Goal: Information Seeking & Learning: Find specific fact

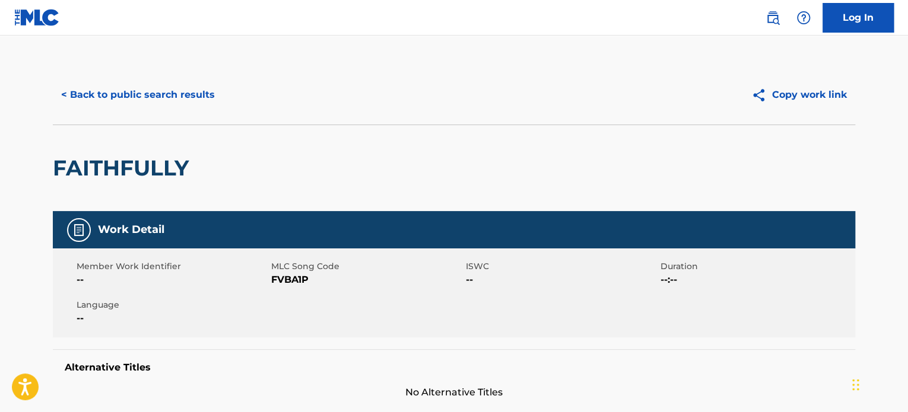
click at [174, 87] on button "< Back to public search results" at bounding box center [138, 95] width 170 height 30
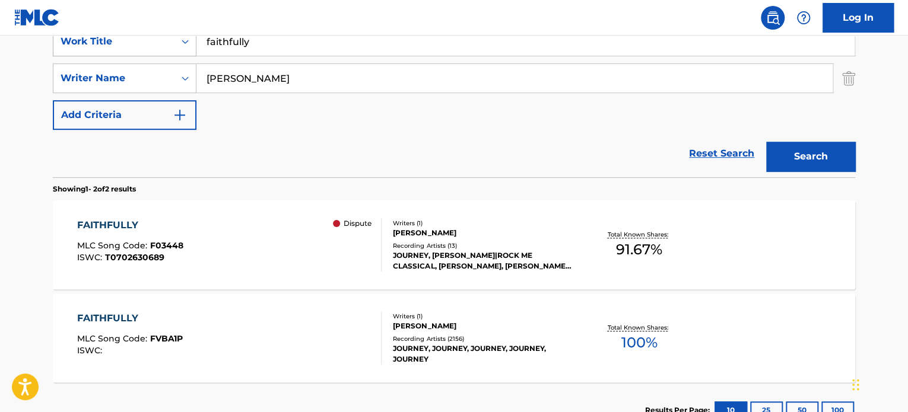
click at [125, 43] on div "SearchWithCriteriac5a1060c-3ff6-44cb-a9a9-f971ee365e74 Work Title faithfully" at bounding box center [454, 42] width 802 height 30
paste input "I NEVER KNEW"
type input "I NEVER KNEW"
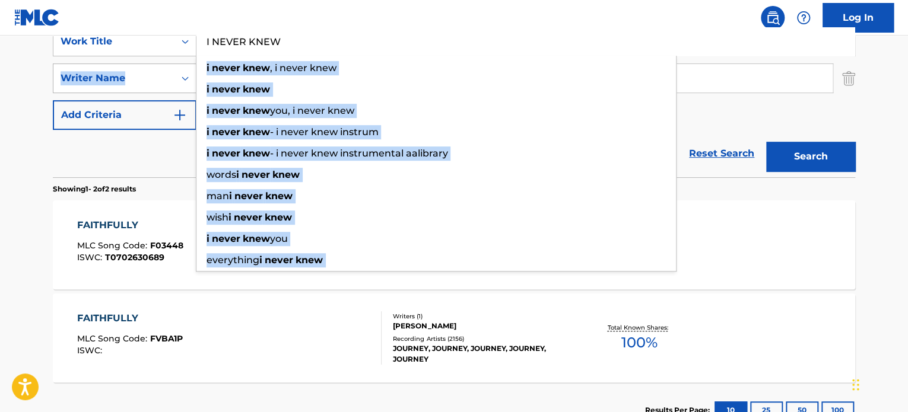
click at [123, 82] on div "SearchWithCriteriac5a1060c-3ff6-44cb-a9a9-f971ee365e74 Work Title I NEVER KNEW …" at bounding box center [454, 78] width 802 height 103
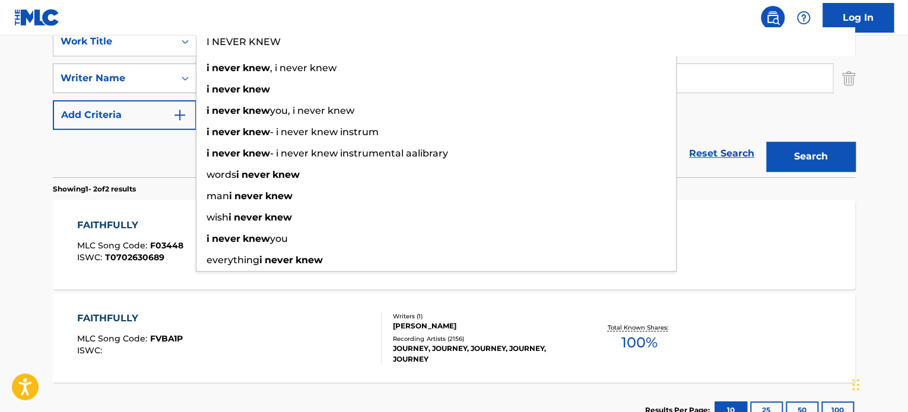
drag, startPoint x: 12, startPoint y: 87, endPoint x: 142, endPoint y: 87, distance: 130.6
click at [11, 87] on main "The MLC Public Work Search The accuracy and completeness of The MLC's data is d…" at bounding box center [454, 121] width 908 height 646
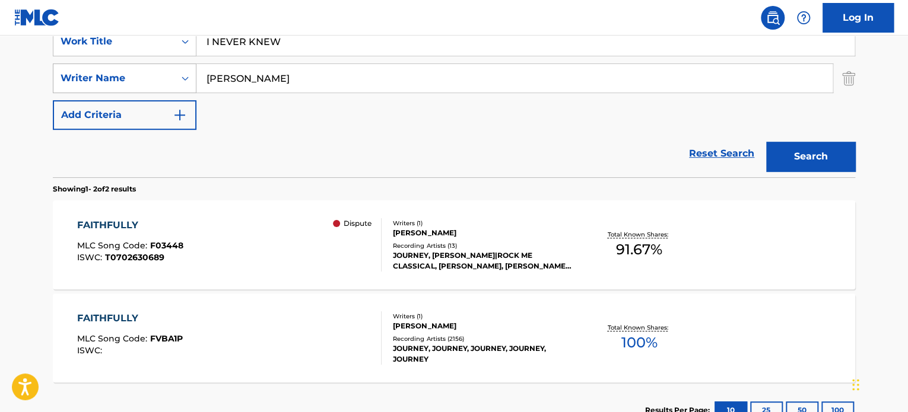
drag, startPoint x: 254, startPoint y: 81, endPoint x: 129, endPoint y: 84, distance: 125.2
click at [114, 81] on div "SearchWithCriteriabdda9bbd-3588-4375-b213-9c86555d14ab Writer Name [PERSON_NAME]" at bounding box center [454, 78] width 802 height 30
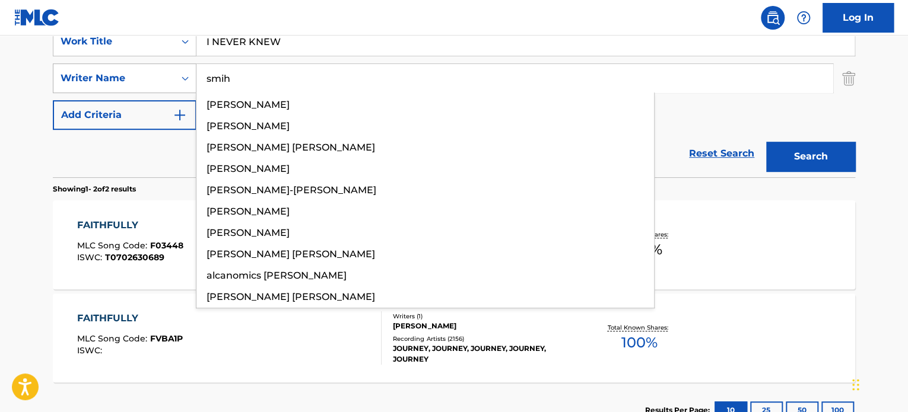
click at [766, 142] on button "Search" at bounding box center [810, 157] width 89 height 30
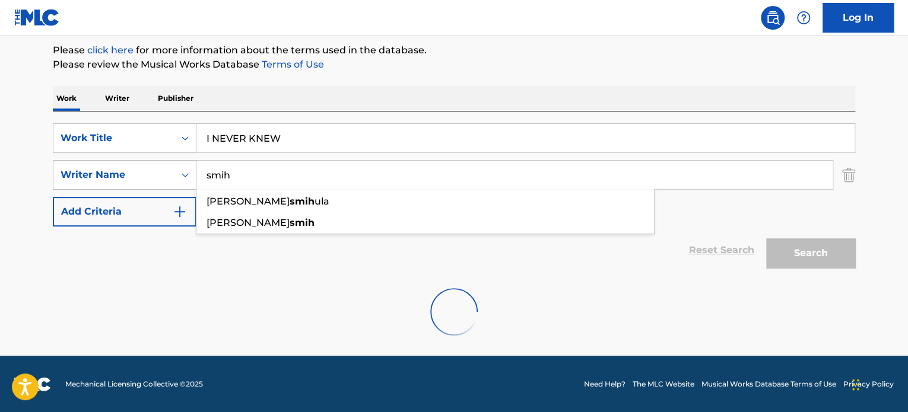
scroll to position [102, 0]
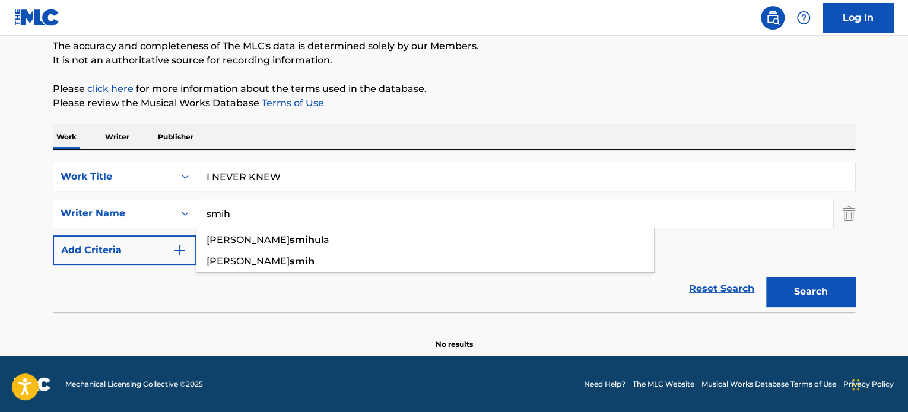
click at [223, 214] on input "smih" at bounding box center [514, 213] width 636 height 28
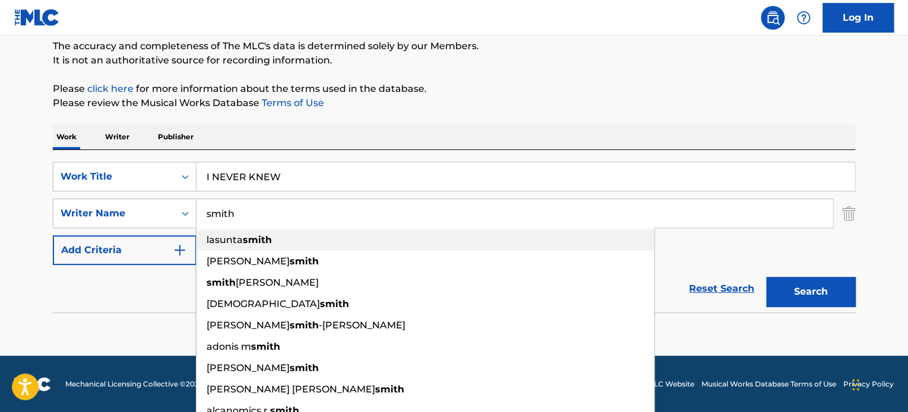
scroll to position [133, 0]
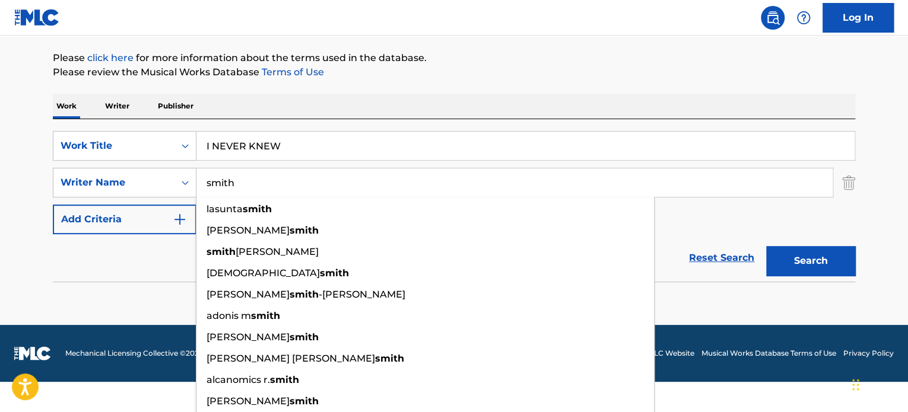
click at [318, 178] on input "smith" at bounding box center [514, 183] width 636 height 28
type input "smith"
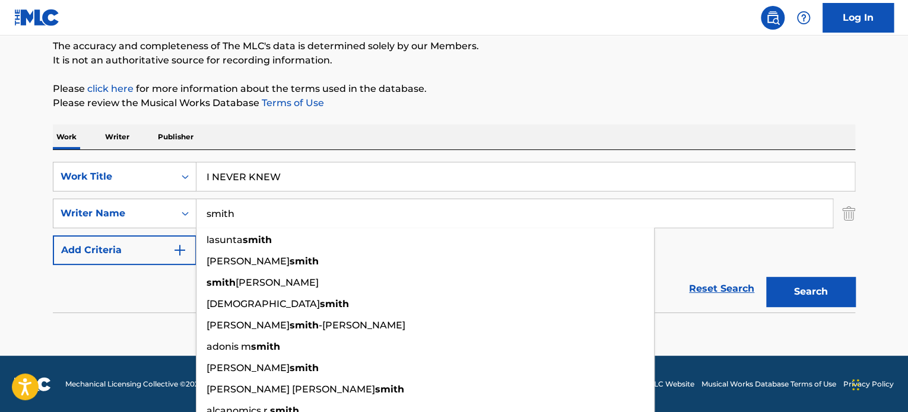
click at [884, 175] on main "The MLC Public Work Search The accuracy and completeness of The MLC's data is d…" at bounding box center [454, 145] width 908 height 423
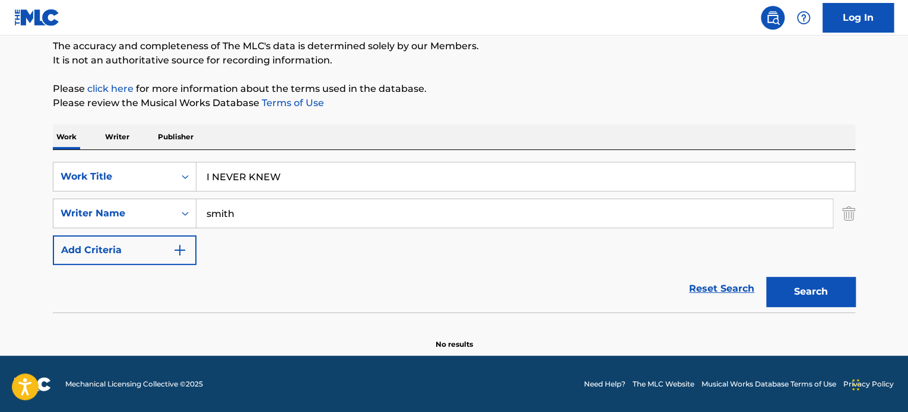
click at [825, 280] on button "Search" at bounding box center [810, 292] width 89 height 30
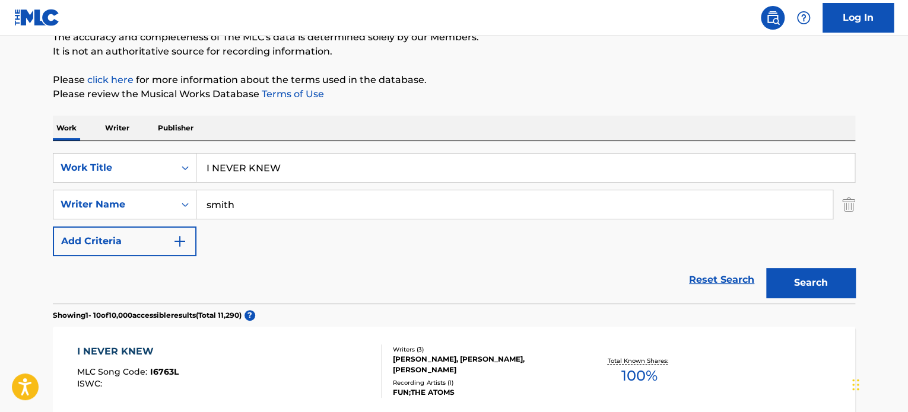
scroll to position [221, 0]
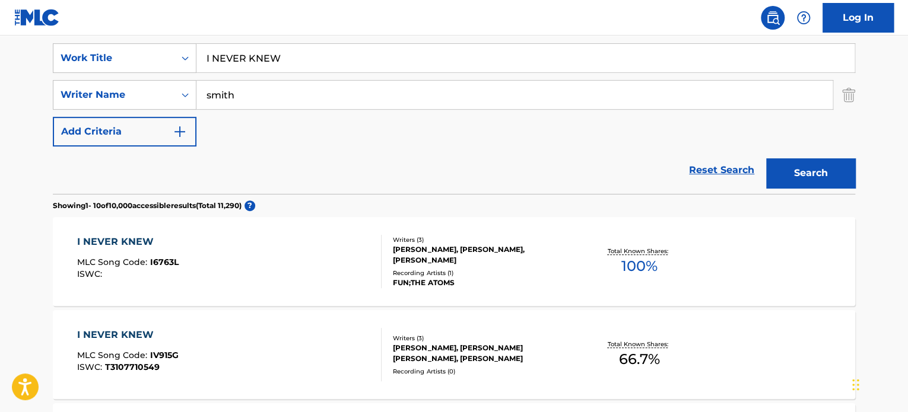
click at [487, 250] on div "[PERSON_NAME], [PERSON_NAME], [PERSON_NAME]" at bounding box center [482, 254] width 179 height 21
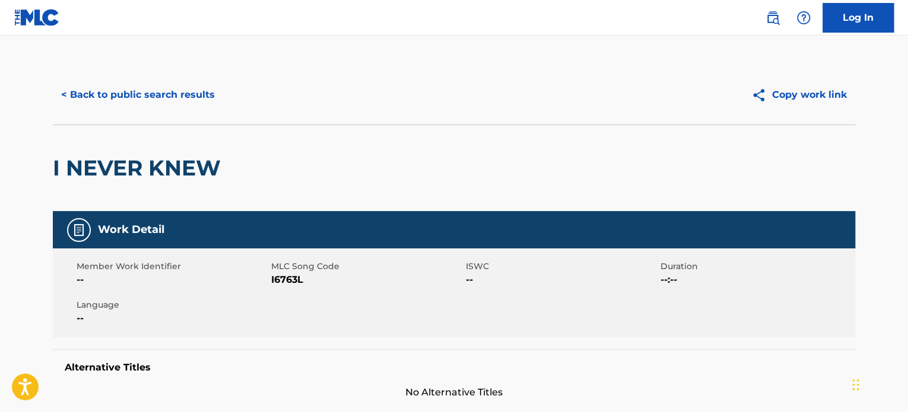
click at [131, 90] on button "< Back to public search results" at bounding box center [138, 95] width 170 height 30
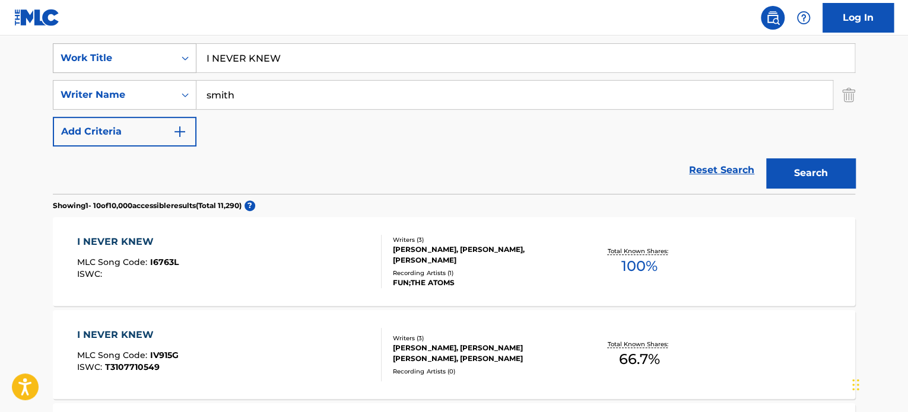
drag, startPoint x: 352, startPoint y: 56, endPoint x: 52, endPoint y: 46, distance: 300.4
click at [53, 46] on div "SearchWithCriteriac5a1060c-3ff6-44cb-a9a9-f971ee365e74 Work Title I NEVER KNEW" at bounding box center [454, 58] width 802 height 30
paste input "RIVER BLUE"
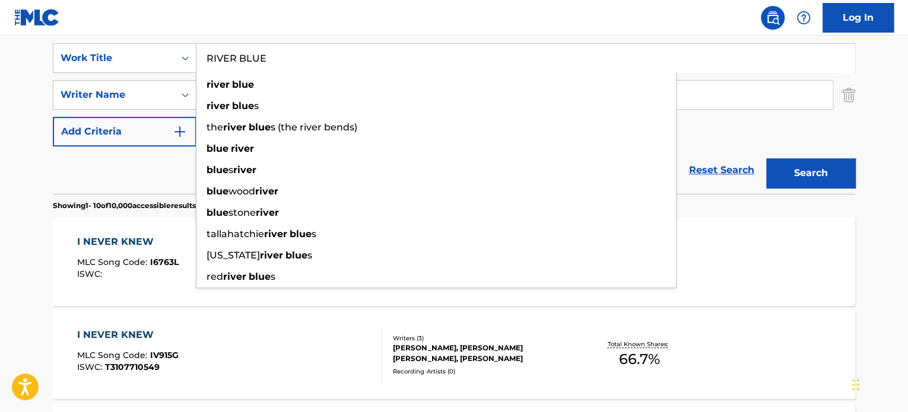
click at [707, 71] on input "RIVER BLUE" at bounding box center [525, 58] width 658 height 28
type input "RIVER BLUE"
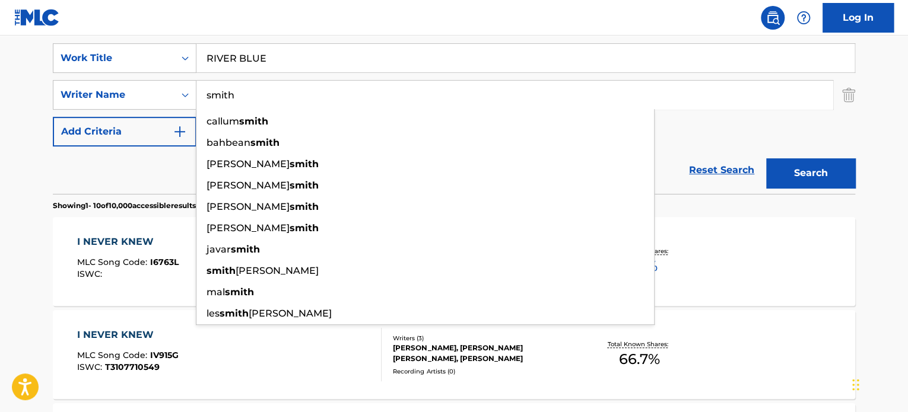
drag, startPoint x: 794, startPoint y: 99, endPoint x: 107, endPoint y: 36, distance: 690.0
click at [107, 36] on div "SearchWithCriteriac5a1060c-3ff6-44cb-a9a9-f971ee365e74 Work Title RIVER BLUE Se…" at bounding box center [454, 112] width 802 height 163
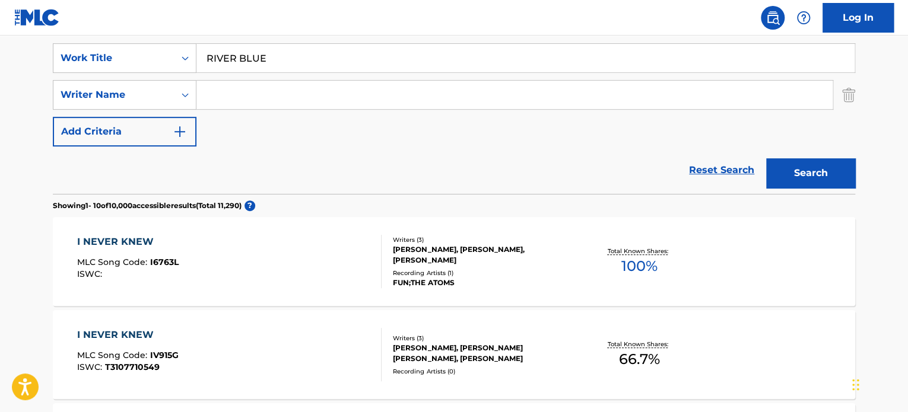
click at [798, 175] on button "Search" at bounding box center [810, 173] width 89 height 30
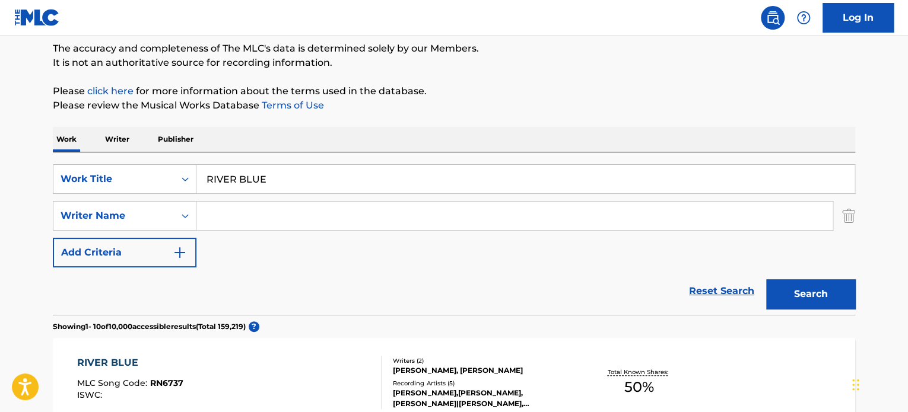
scroll to position [0, 0]
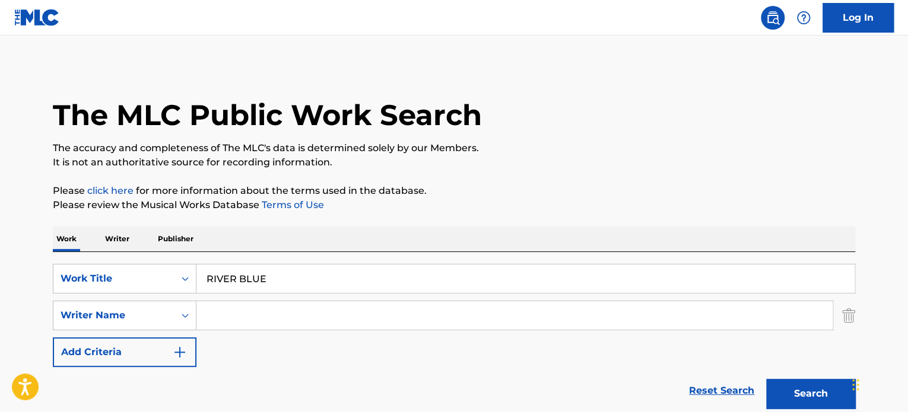
click at [303, 325] on input "Search Form" at bounding box center [514, 315] width 636 height 28
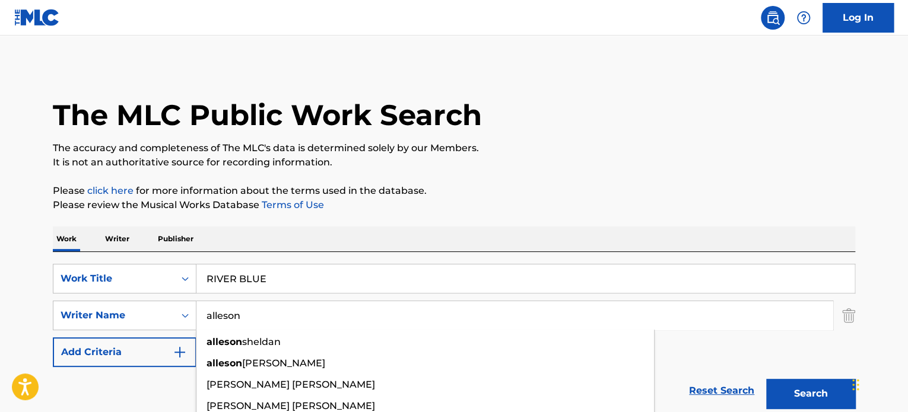
click at [766, 379] on button "Search" at bounding box center [810, 394] width 89 height 30
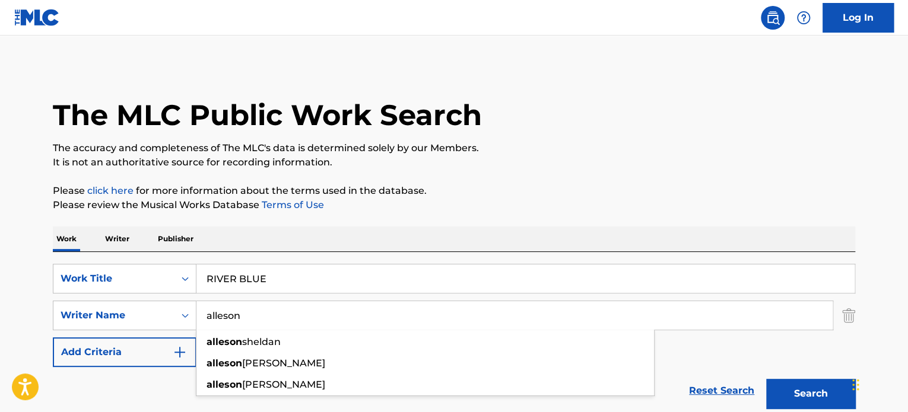
click at [612, 181] on div "The MLC Public Work Search The accuracy and completeness of The MLC's data is d…" at bounding box center [454, 258] width 831 height 387
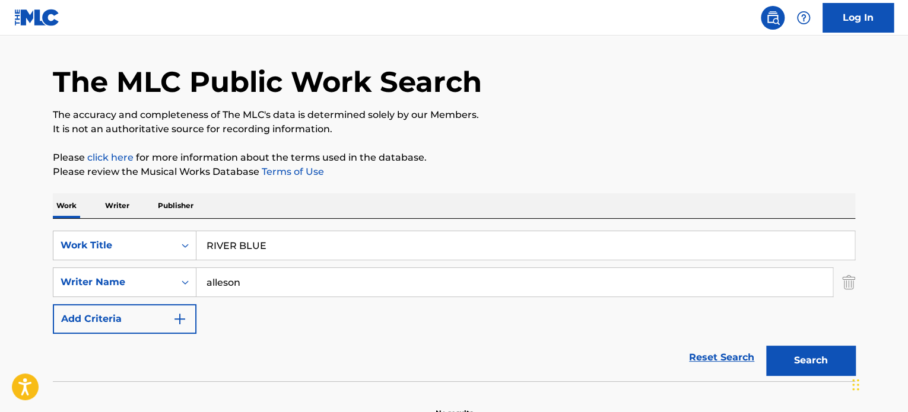
scroll to position [102, 0]
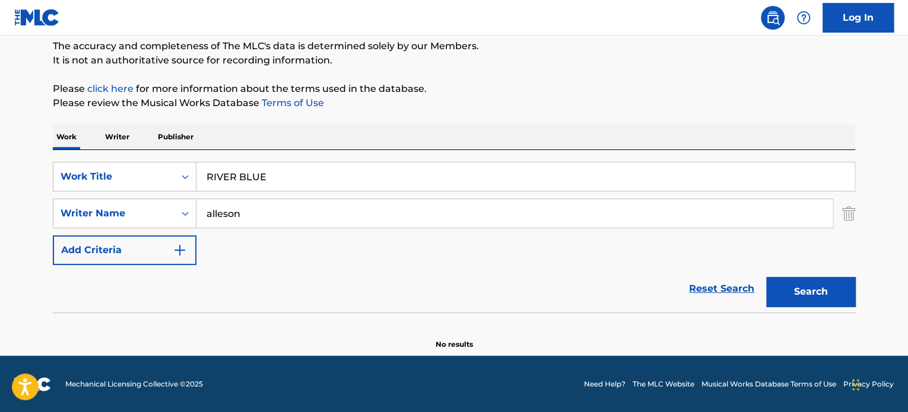
click at [804, 286] on button "Search" at bounding box center [810, 292] width 89 height 30
click at [221, 216] on input "alleson" at bounding box center [514, 213] width 636 height 28
type input "alleeson"
click at [807, 288] on button "Search" at bounding box center [810, 292] width 89 height 30
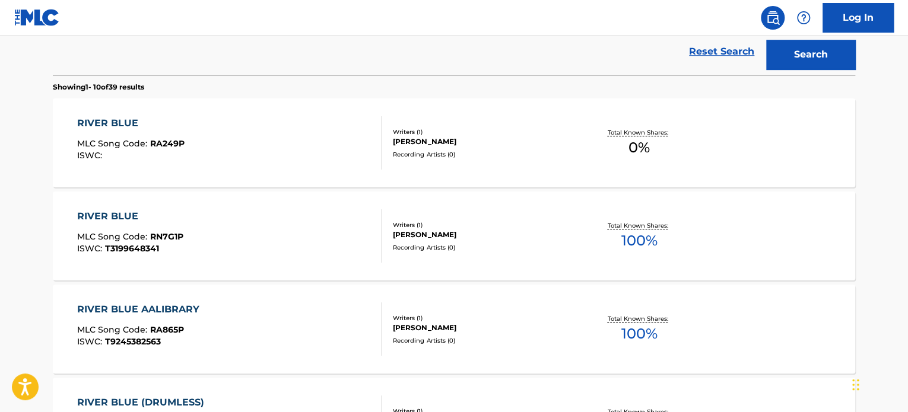
scroll to position [339, 0]
click at [469, 227] on div "Writers ( 1 )" at bounding box center [482, 225] width 179 height 9
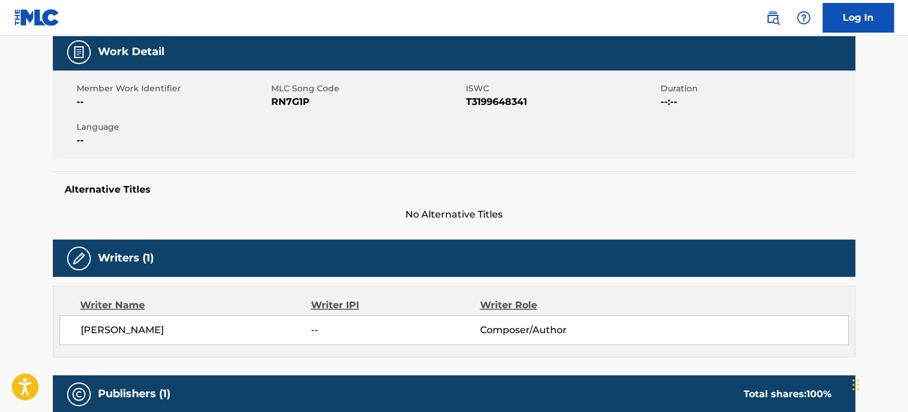
scroll to position [415, 0]
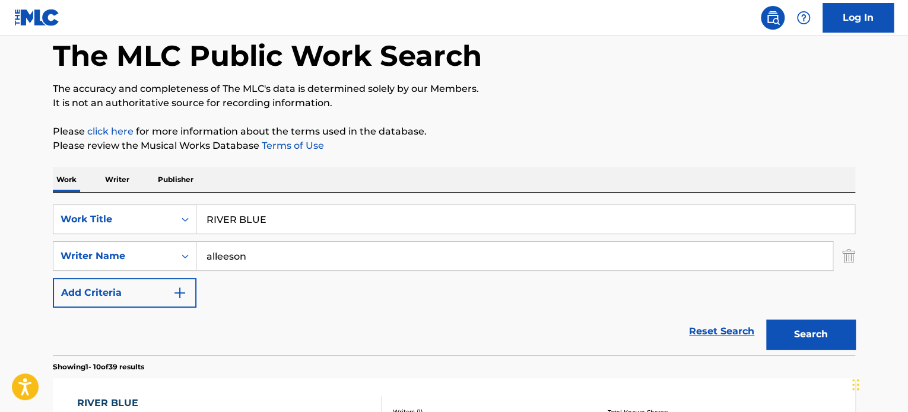
scroll to position [408, 0]
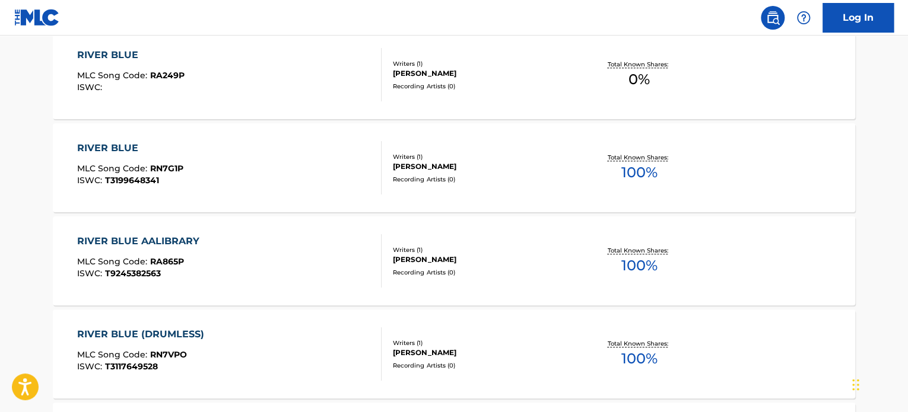
click at [420, 82] on div "Recording Artists ( 0 )" at bounding box center [482, 86] width 179 height 9
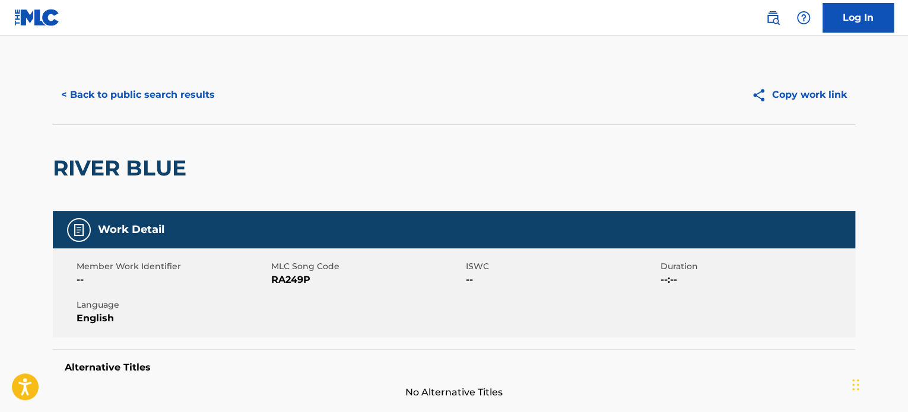
click at [141, 101] on button "< Back to public search results" at bounding box center [138, 95] width 170 height 30
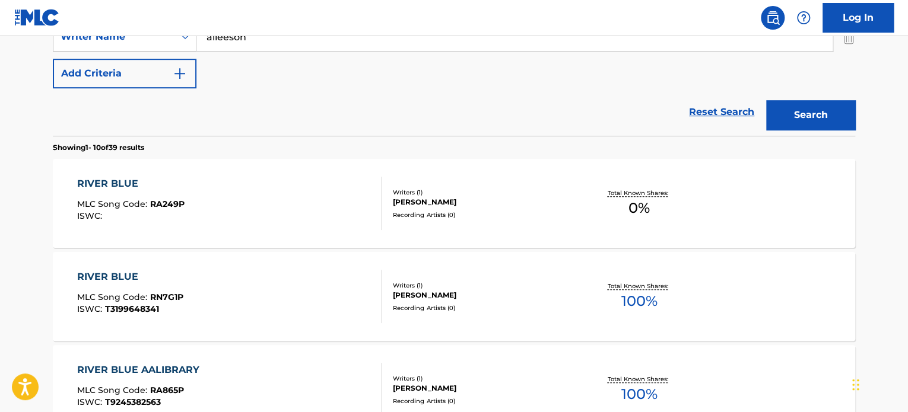
scroll to position [59, 0]
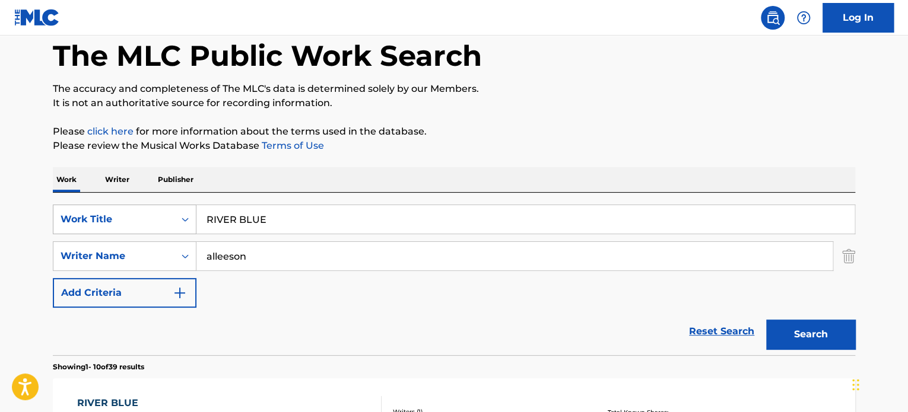
drag, startPoint x: 299, startPoint y: 211, endPoint x: 152, endPoint y: 211, distance: 147.2
click at [154, 211] on div "SearchWithCriteriac5a1060c-3ff6-44cb-a9a9-f971ee365e74 Work Title RIVER BLUE" at bounding box center [454, 220] width 802 height 30
paste input "HANDS ABOVE YOUR HEAD"
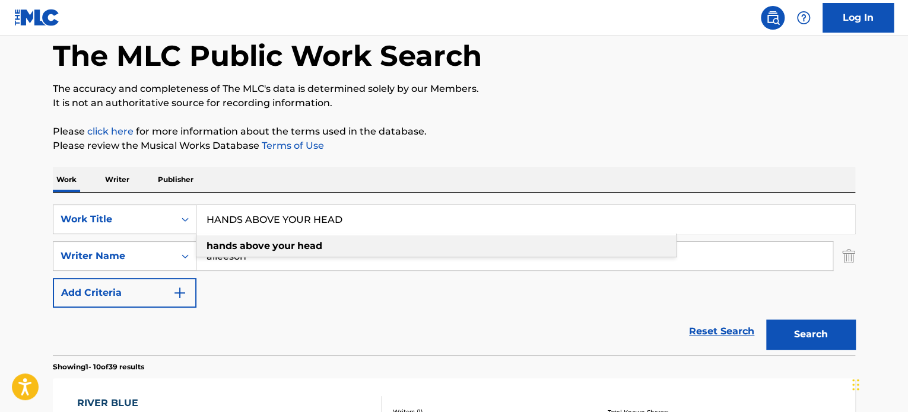
type input "HANDS ABOVE YOUR HEAD"
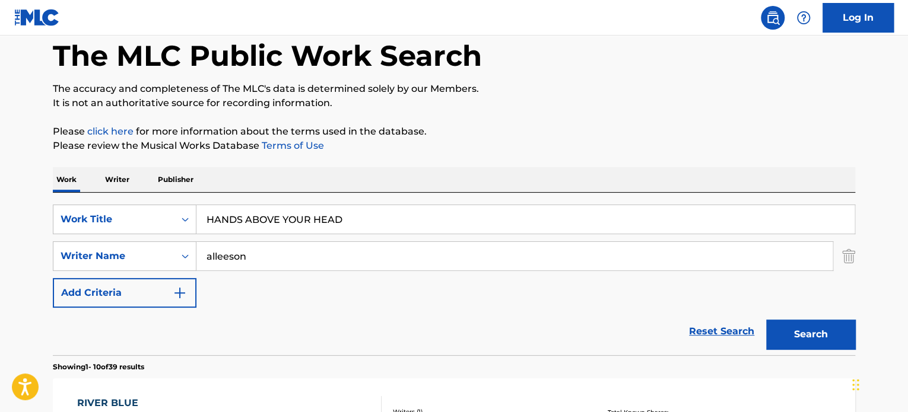
click at [570, 132] on p "Please click here for more information about the terms used in the database." at bounding box center [454, 132] width 802 height 14
drag, startPoint x: 270, startPoint y: 253, endPoint x: 128, endPoint y: 248, distance: 141.9
click at [128, 248] on div "SearchWithCriteriabdda9bbd-3588-4375-b213-9c86555d14ab Writer Name [PERSON_NAME]" at bounding box center [454, 257] width 802 height 30
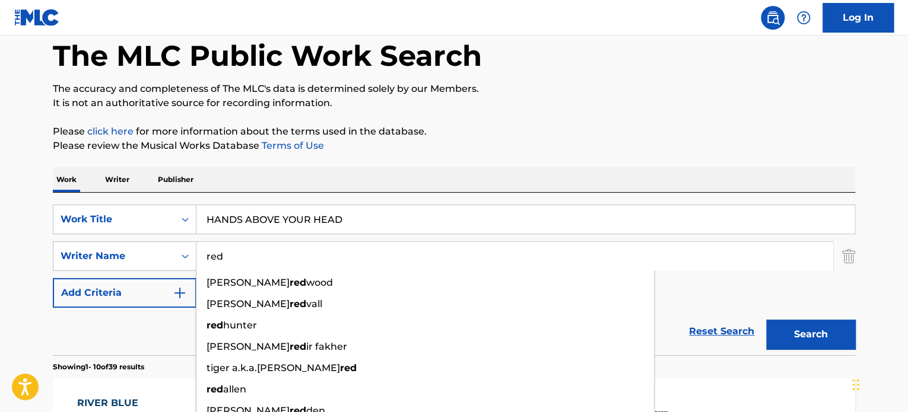
click at [215, 256] on input "red" at bounding box center [514, 256] width 636 height 28
click at [236, 256] on input "red" at bounding box center [514, 256] width 636 height 28
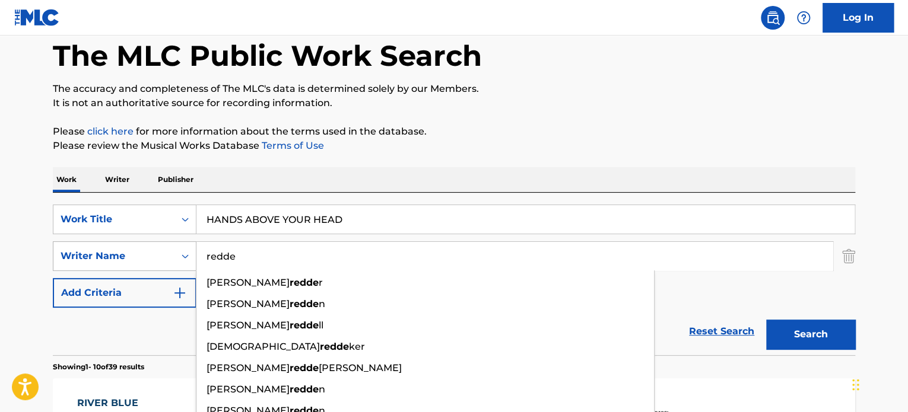
drag, startPoint x: 244, startPoint y: 254, endPoint x: 172, endPoint y: 253, distance: 71.8
click at [173, 253] on div "SearchWithCriteriabdda9bbd-3588-4375-b213-9c86555d14ab Writer Name redde [PERSO…" at bounding box center [454, 257] width 802 height 30
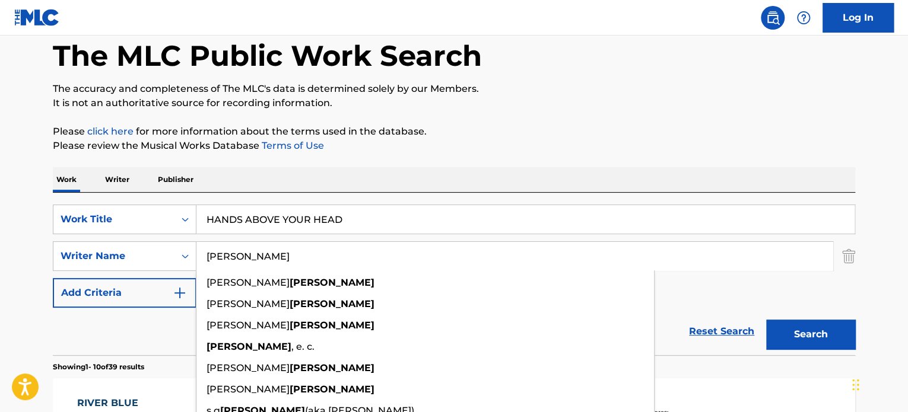
type input "[PERSON_NAME]"
click at [761, 151] on p "Please review the Musical Works Database Terms of Use" at bounding box center [454, 146] width 802 height 14
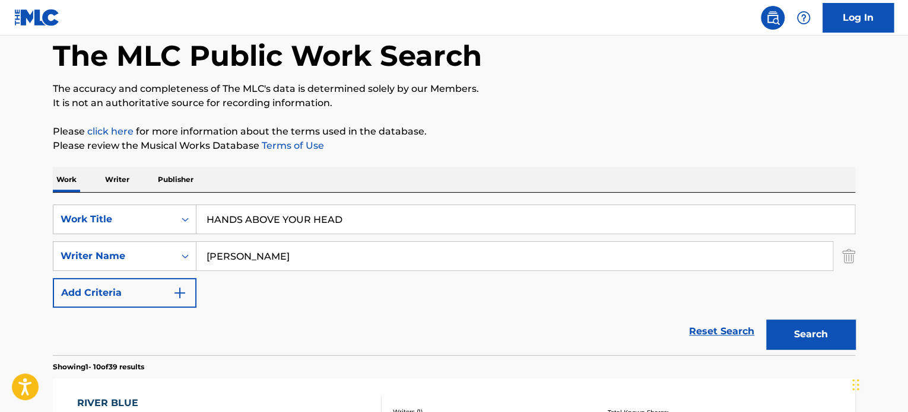
click at [817, 332] on button "Search" at bounding box center [810, 335] width 89 height 30
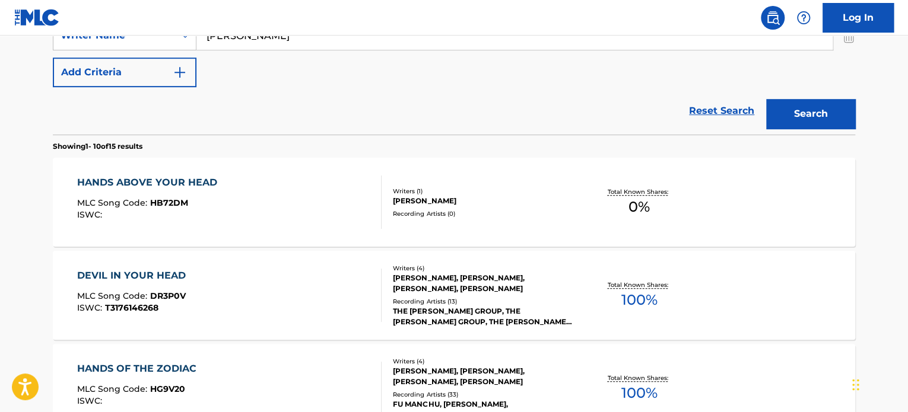
scroll to position [356, 0]
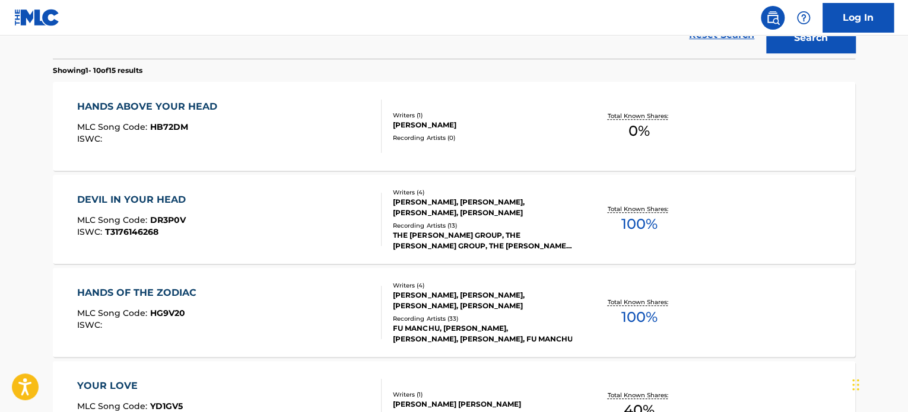
click at [475, 147] on div "HANDS ABOVE YOUR HEAD MLC Song Code : HB72DM ISWC : Writers ( 1 ) [PERSON_NAME]…" at bounding box center [454, 126] width 802 height 89
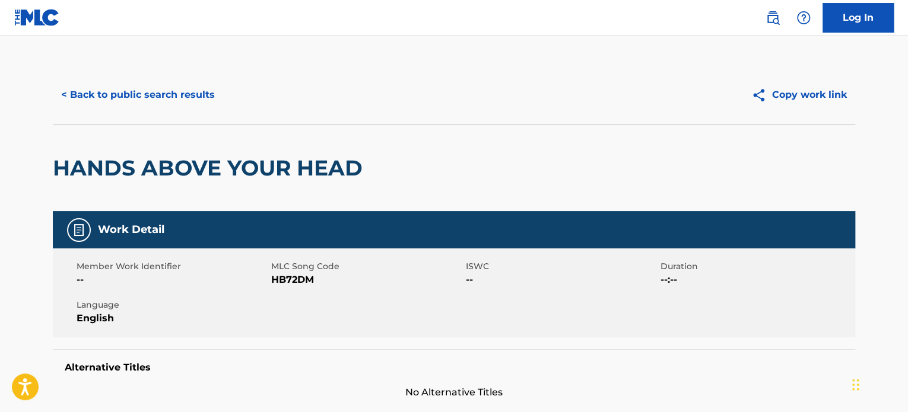
click at [109, 83] on button "< Back to public search results" at bounding box center [138, 95] width 170 height 30
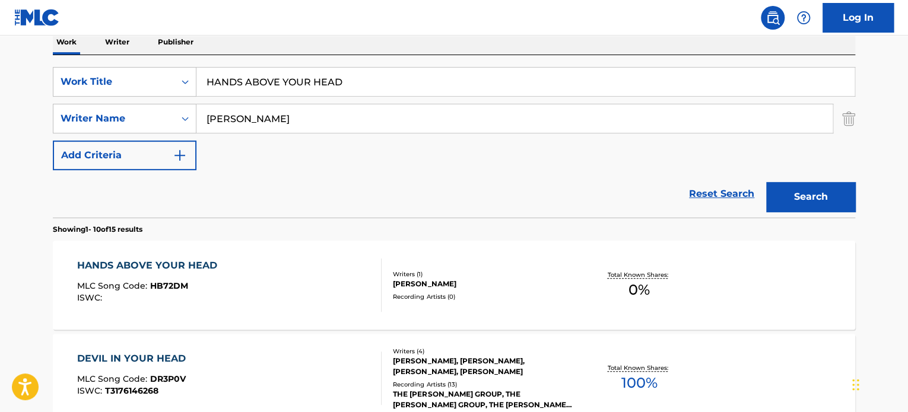
scroll to position [8, 0]
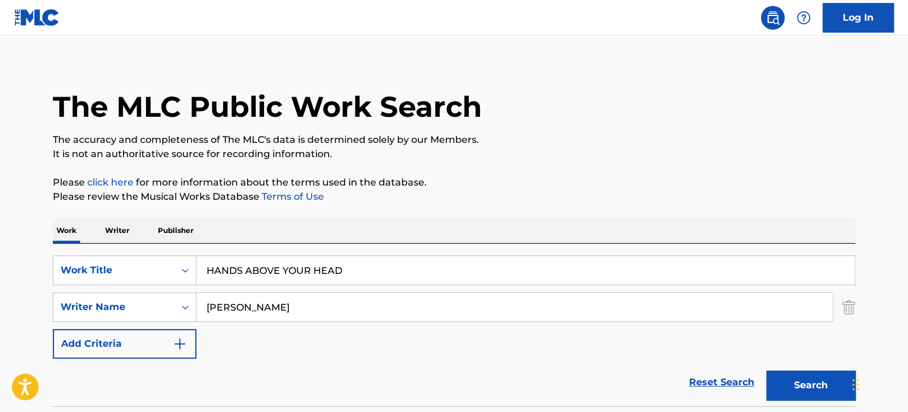
drag, startPoint x: 63, startPoint y: 261, endPoint x: 33, endPoint y: 257, distance: 29.9
paste input "GALACTIC LOVE"
type input "GALACTIC LOVE"
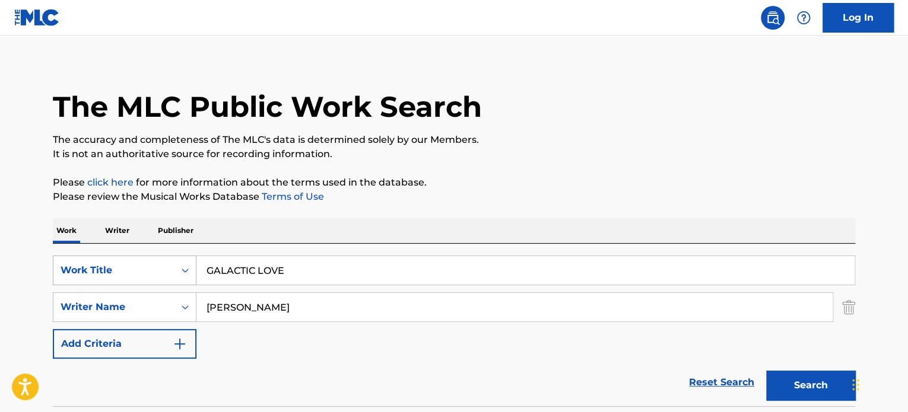
drag, startPoint x: 315, startPoint y: 304, endPoint x: 75, endPoint y: 273, distance: 241.7
click at [75, 273] on div "SearchWithCriteriac5a1060c-3ff6-44cb-a9a9-f971ee365e74 Work Title GALACTIC LOVE…" at bounding box center [454, 307] width 802 height 103
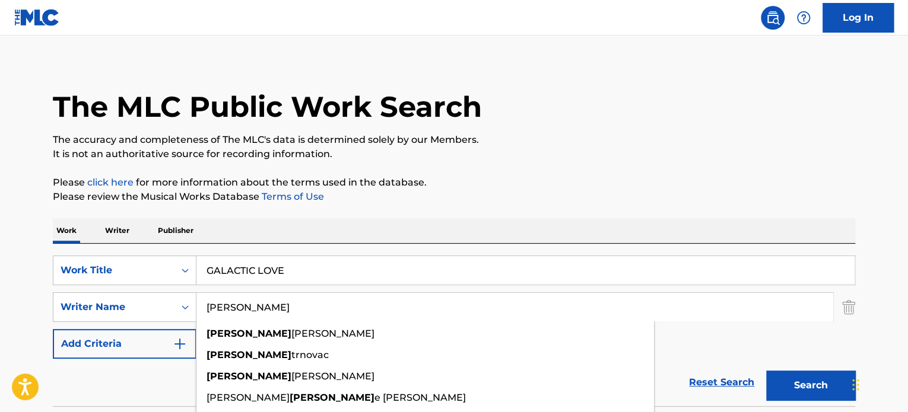
type input "[PERSON_NAME]"
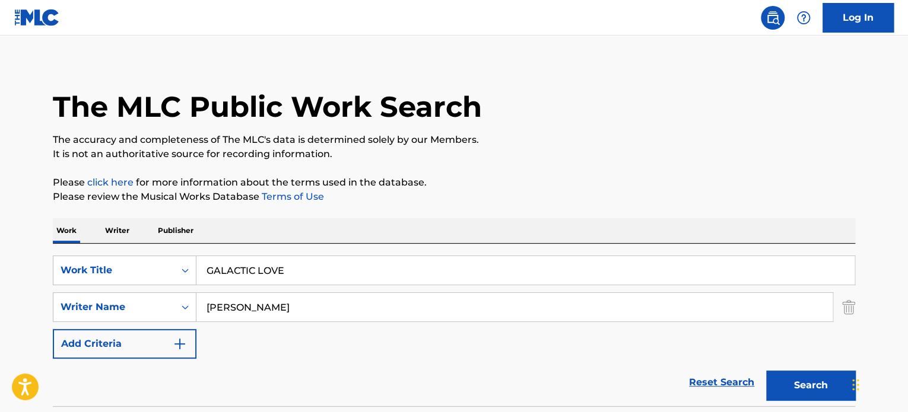
click at [785, 382] on button "Search" at bounding box center [810, 386] width 89 height 30
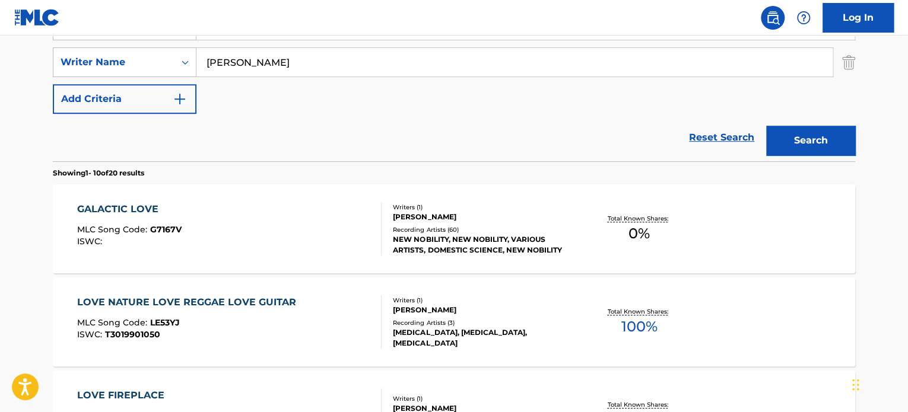
scroll to position [259, 0]
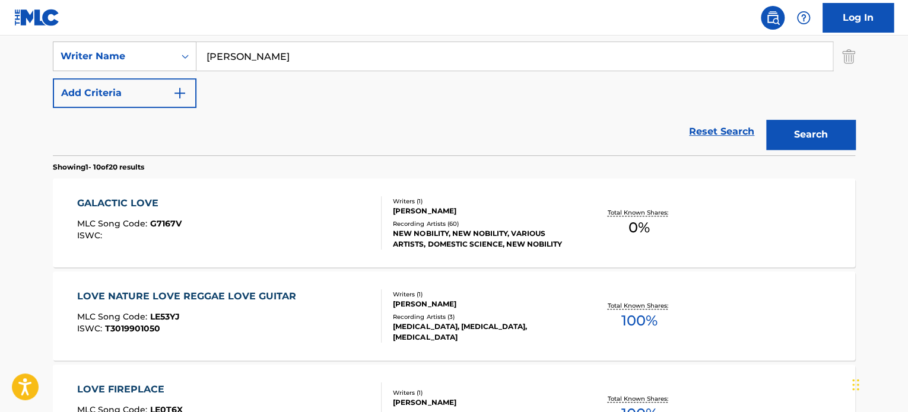
click at [368, 204] on div "GALACTIC LOVE MLC Song Code : G7167V ISWC :" at bounding box center [229, 222] width 305 height 53
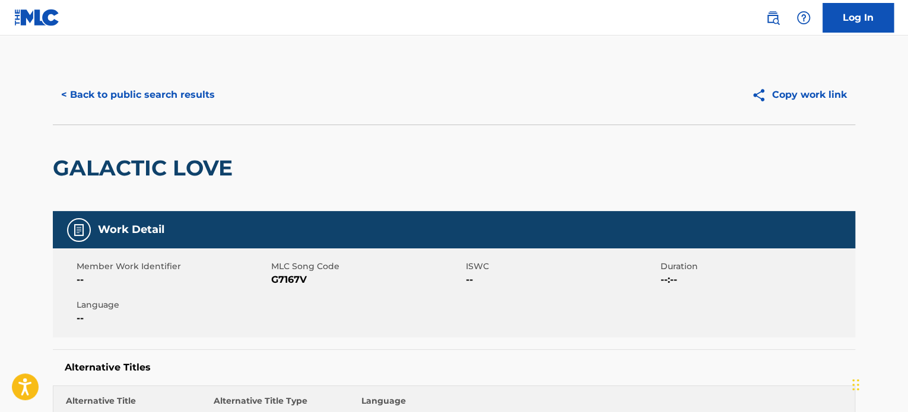
click at [154, 90] on button "< Back to public search results" at bounding box center [138, 95] width 170 height 30
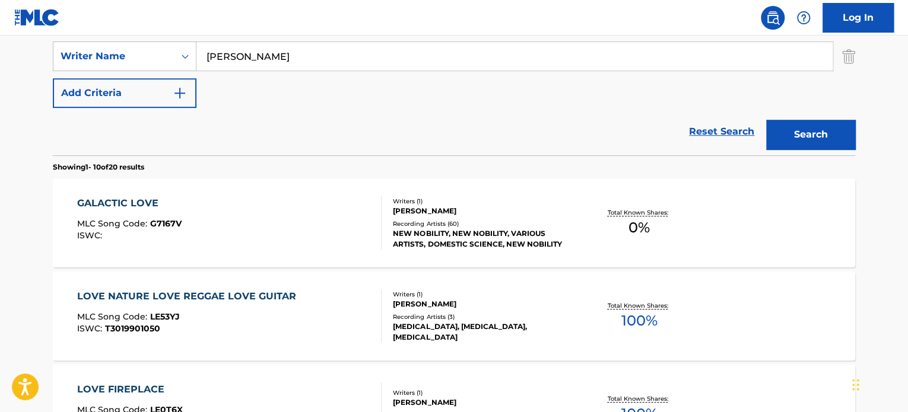
scroll to position [200, 0]
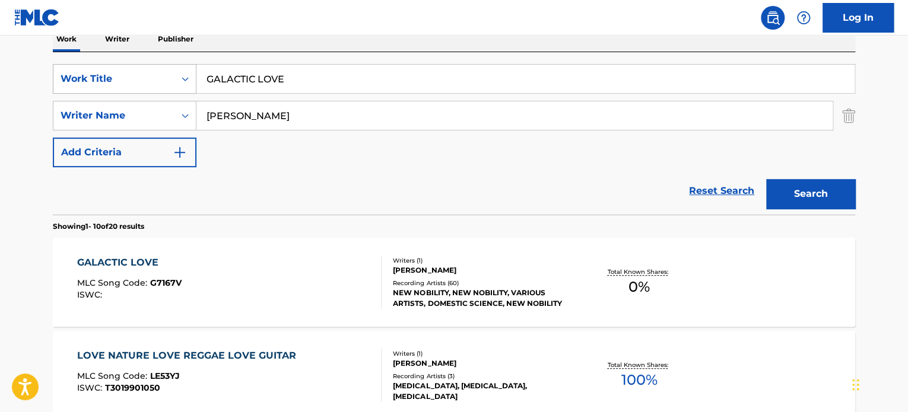
drag, startPoint x: 300, startPoint y: 82, endPoint x: 145, endPoint y: 78, distance: 154.3
click at [129, 73] on div "SearchWithCriteriac5a1060c-3ff6-44cb-a9a9-f971ee365e74 Work Title GALACTIC LOVE" at bounding box center [454, 79] width 802 height 30
paste input "Dino Dance"
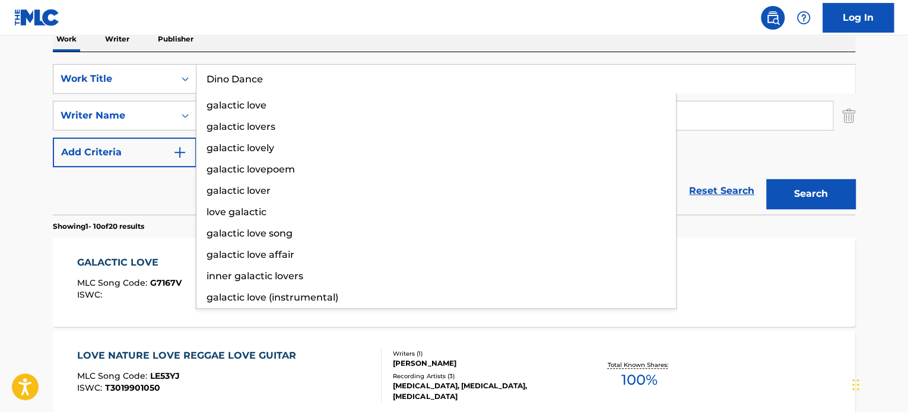
type input "Dino Dance"
click at [853, 119] on img "Search Form" at bounding box center [848, 116] width 13 height 30
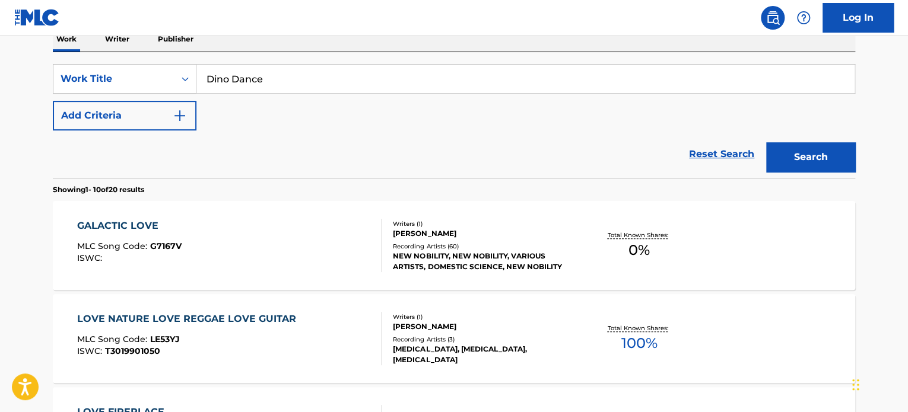
click at [821, 160] on button "Search" at bounding box center [810, 157] width 89 height 30
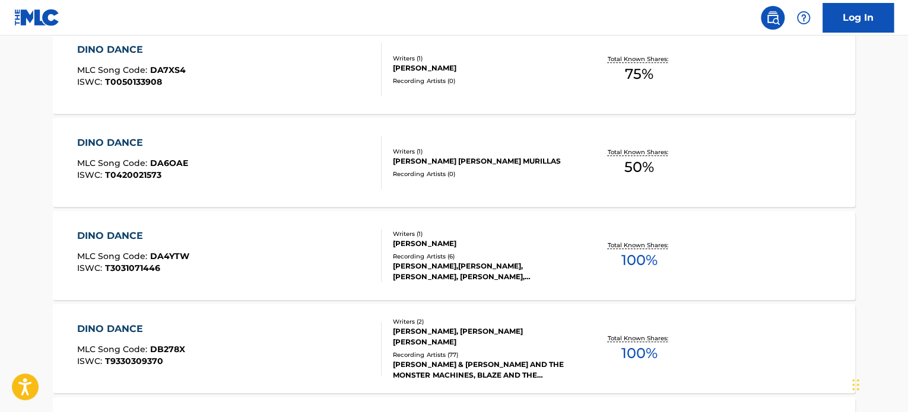
scroll to position [209, 0]
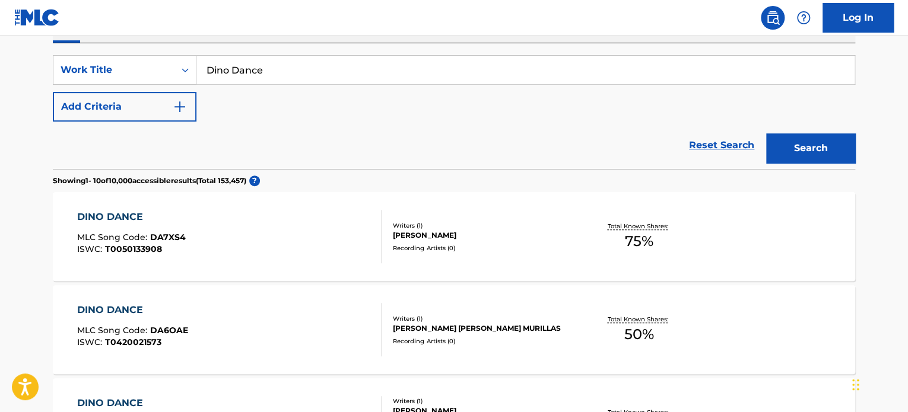
click at [183, 109] on img "Search Form" at bounding box center [180, 107] width 14 height 14
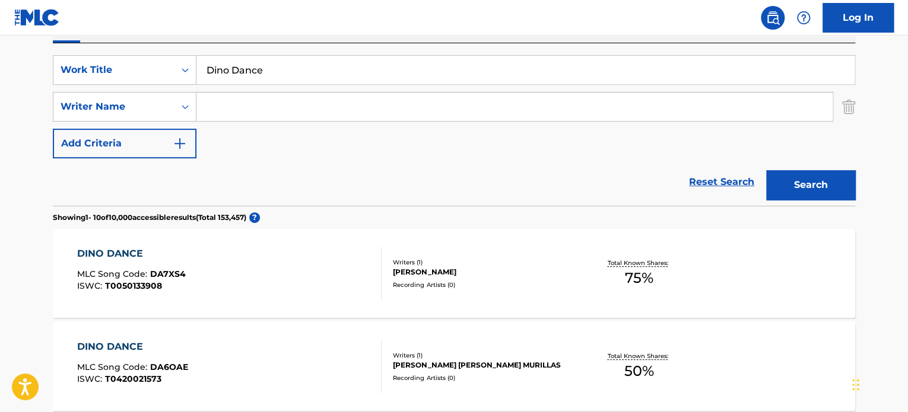
click at [269, 104] on input "Search Form" at bounding box center [514, 107] width 636 height 28
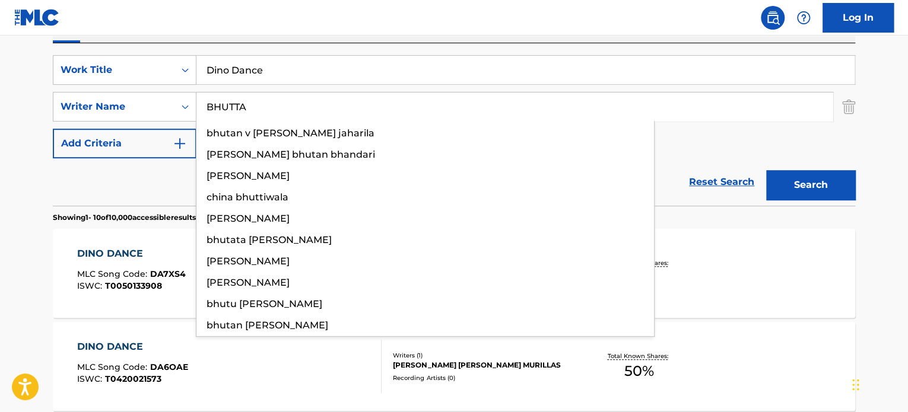
type input "BHUTTA"
click at [766, 170] on button "Search" at bounding box center [810, 185] width 89 height 30
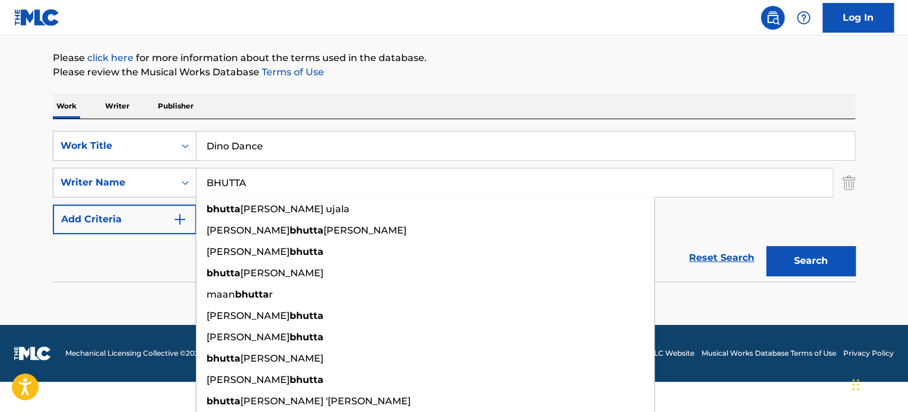
scroll to position [102, 0]
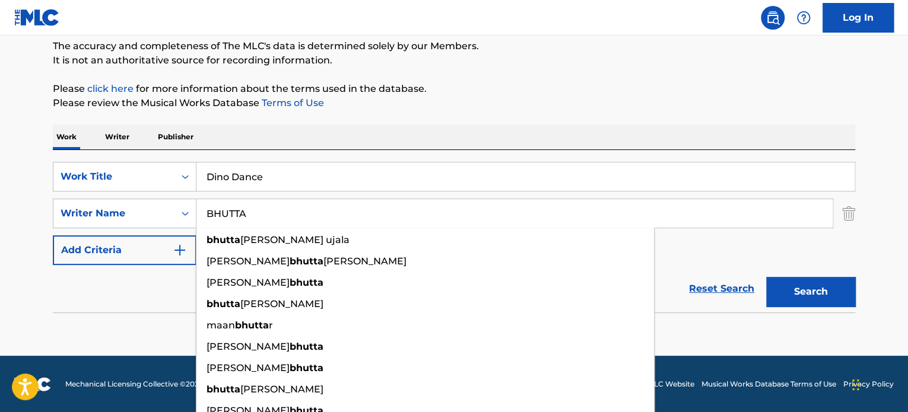
click at [900, 149] on main "The MLC Public Work Search The accuracy and completeness of The MLC's data is d…" at bounding box center [454, 145] width 908 height 423
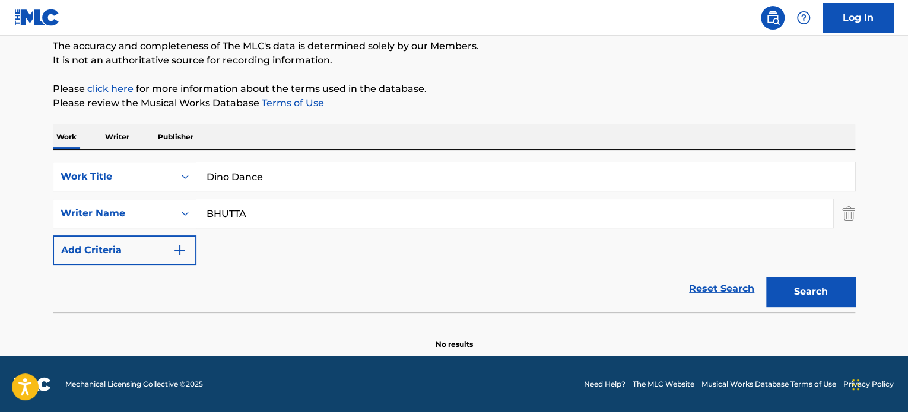
drag, startPoint x: 297, startPoint y: 198, endPoint x: 271, endPoint y: 199, distance: 25.5
click at [273, 199] on div "BHUTTA" at bounding box center [514, 214] width 637 height 30
drag, startPoint x: 294, startPoint y: 182, endPoint x: 193, endPoint y: 169, distance: 101.8
click at [193, 169] on div "SearchWithCriteriac5a1060c-3ff6-44cb-a9a9-f971ee365e74 Work Title Dino Dance" at bounding box center [454, 177] width 802 height 30
paste input "Strings Of Serenity"
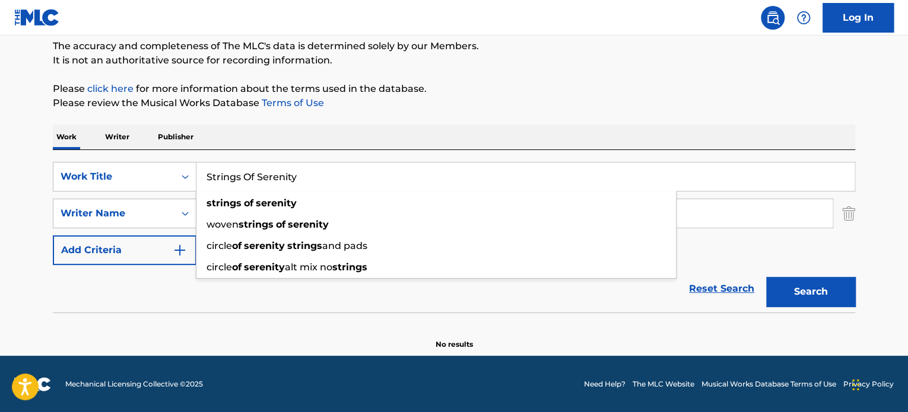
type input "Strings Of Serenity"
click at [348, 130] on div "Work Writer Publisher" at bounding box center [454, 137] width 802 height 25
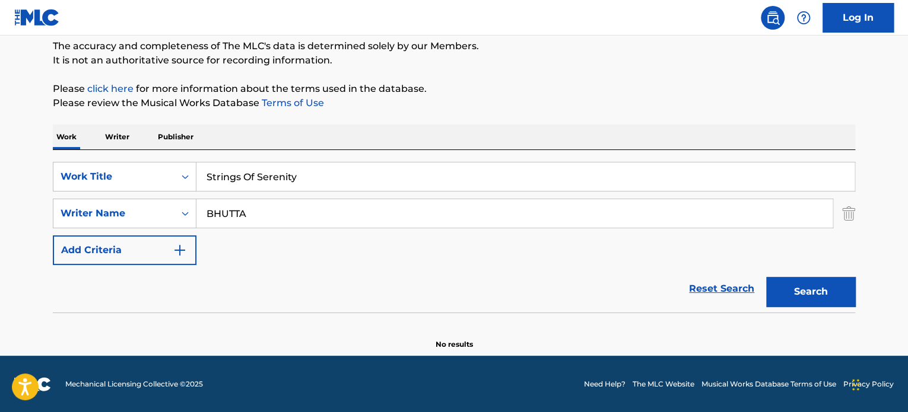
drag, startPoint x: 274, startPoint y: 211, endPoint x: 14, endPoint y: 183, distance: 261.5
click at [14, 183] on main "The MLC Public Work Search The accuracy and completeness of The MLC's data is d…" at bounding box center [454, 145] width 908 height 423
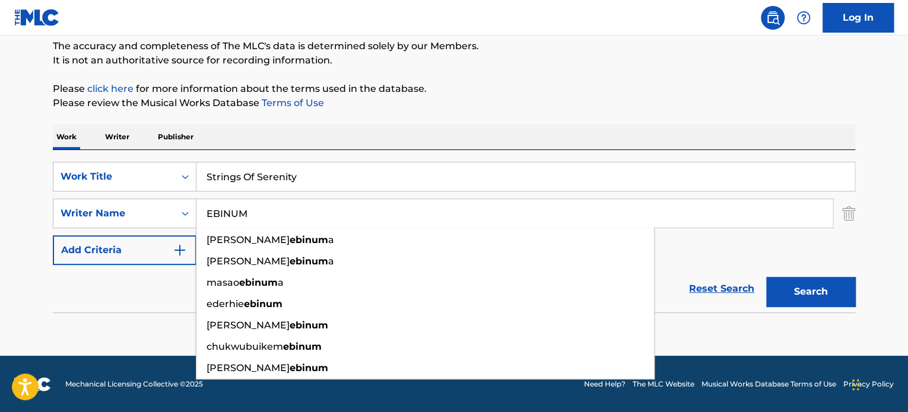
type input "EBINUM"
click at [766, 277] on button "Search" at bounding box center [810, 292] width 89 height 30
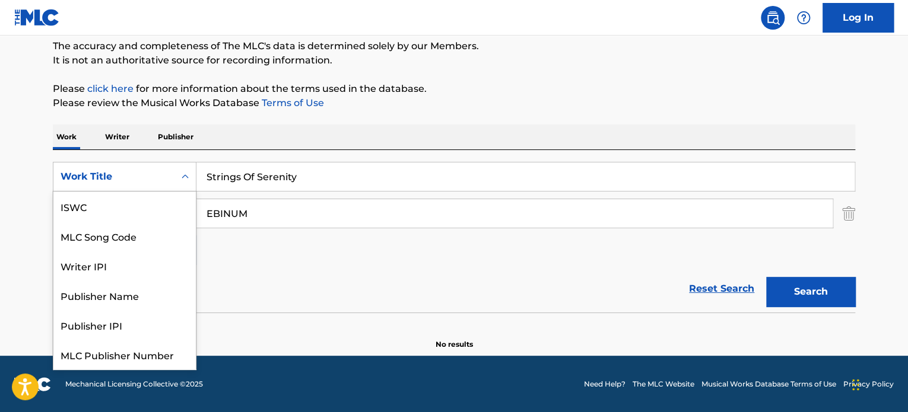
click at [169, 173] on div "Work Title" at bounding box center [113, 177] width 121 height 23
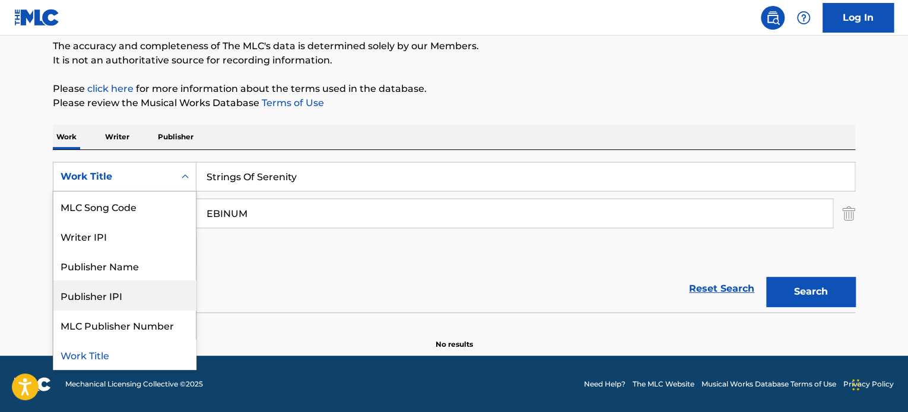
scroll to position [0, 0]
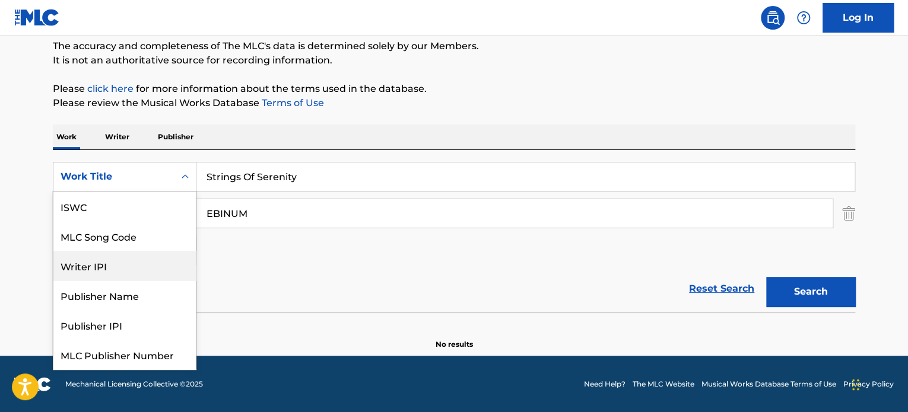
click at [118, 269] on div "Writer IPI" at bounding box center [124, 266] width 142 height 30
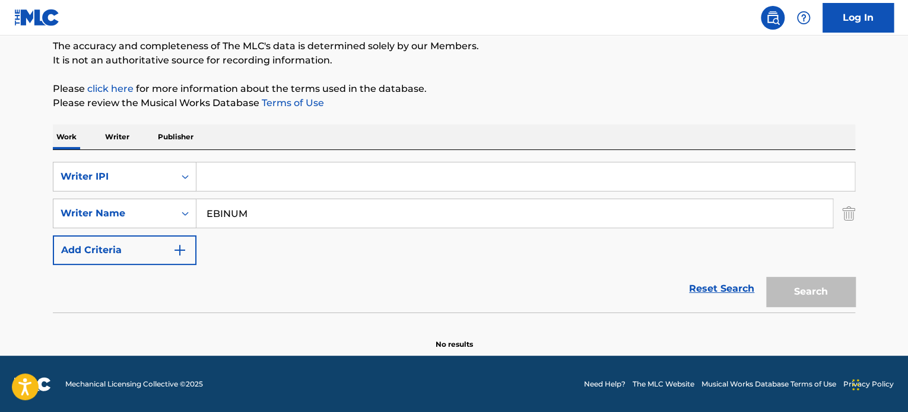
click at [843, 208] on img "Search Form" at bounding box center [848, 214] width 13 height 30
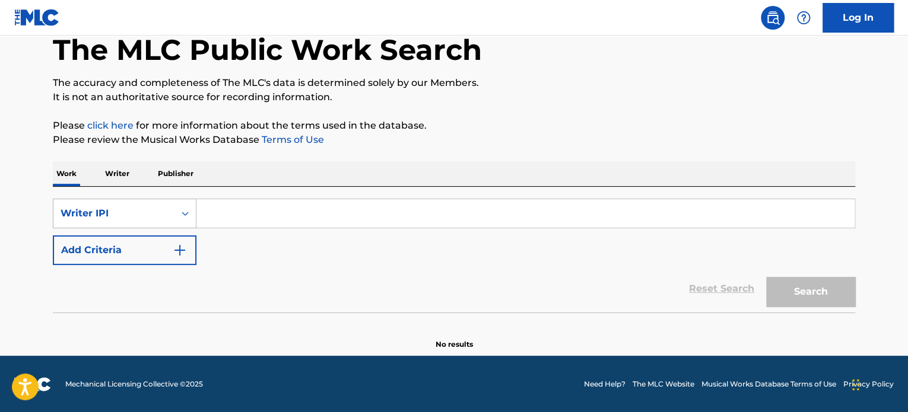
click at [180, 213] on icon "Search Form" at bounding box center [185, 214] width 12 height 12
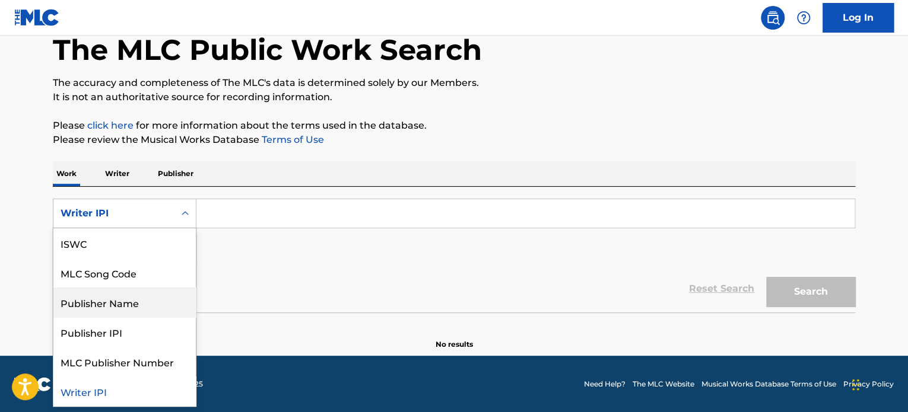
scroll to position [0, 0]
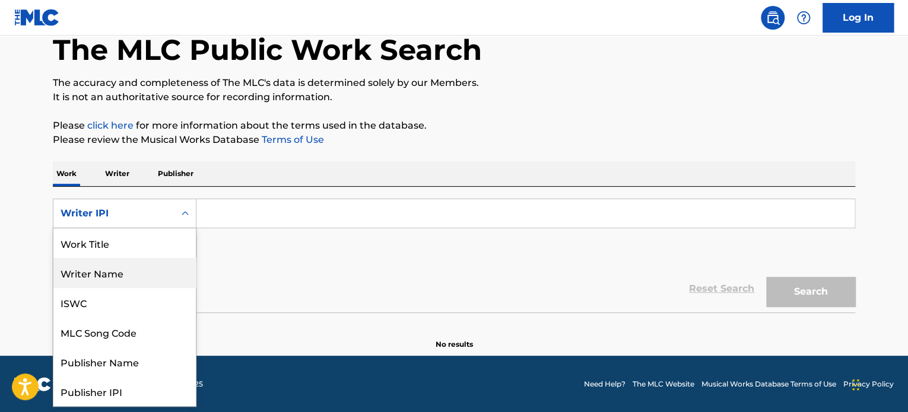
click at [128, 272] on div "Writer Name" at bounding box center [124, 273] width 142 height 30
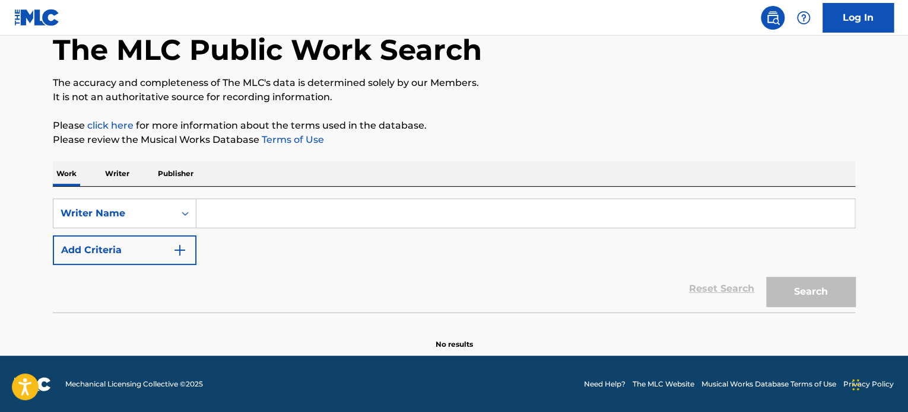
click at [244, 215] on input "Search Form" at bounding box center [525, 213] width 658 height 28
paste input "[PERSON_NAME]"
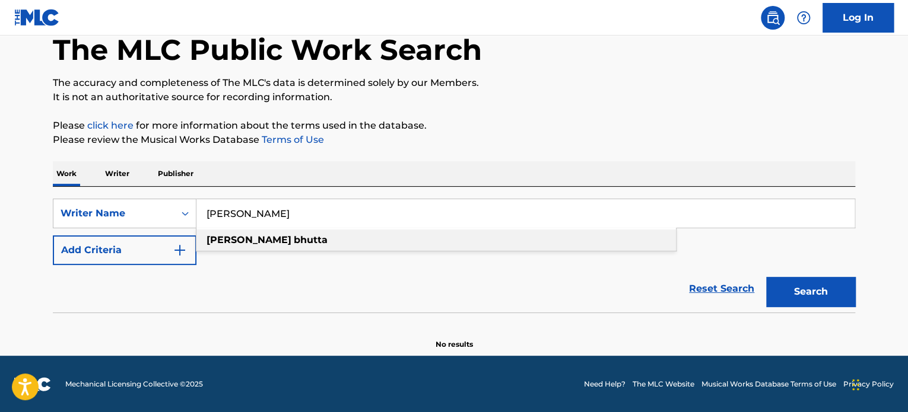
click at [237, 244] on strong "[PERSON_NAME]" at bounding box center [249, 239] width 85 height 11
type input "[PERSON_NAME]"
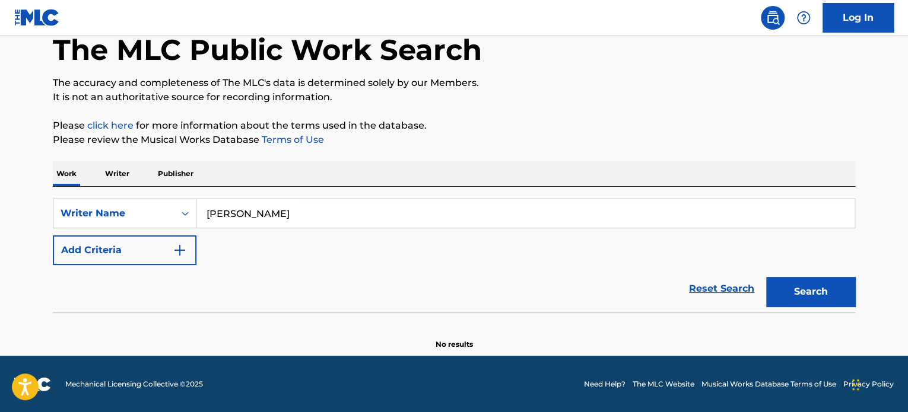
click at [783, 280] on button "Search" at bounding box center [810, 292] width 89 height 30
click at [111, 168] on p "Writer" at bounding box center [116, 173] width 31 height 25
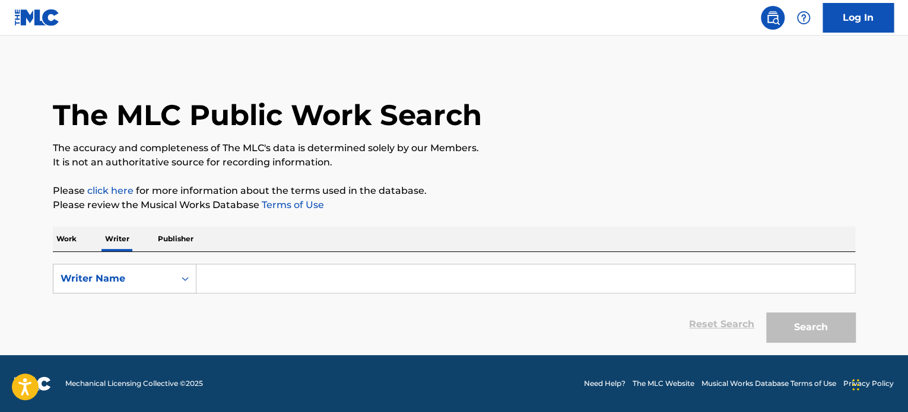
click at [252, 271] on input "Search Form" at bounding box center [525, 279] width 658 height 28
paste input "[PERSON_NAME]"
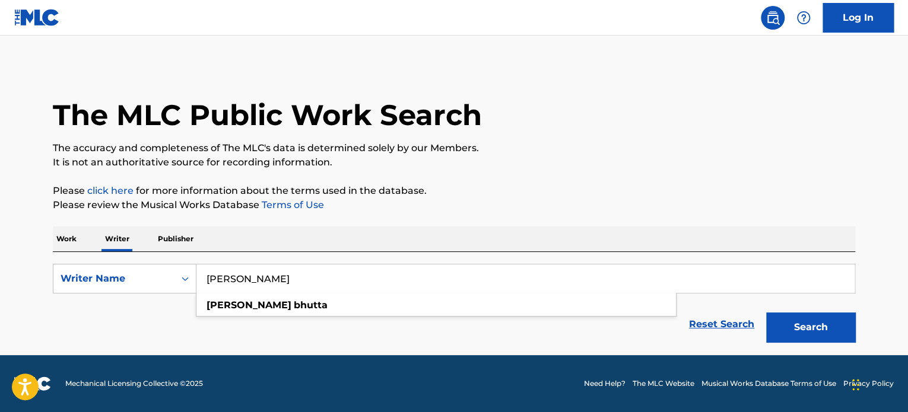
type input "[PERSON_NAME]"
click at [807, 322] on button "Search" at bounding box center [810, 328] width 89 height 30
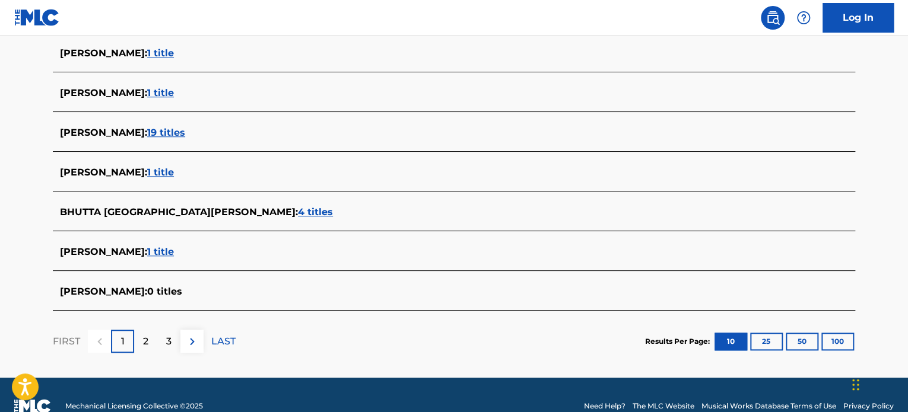
scroll to position [475, 0]
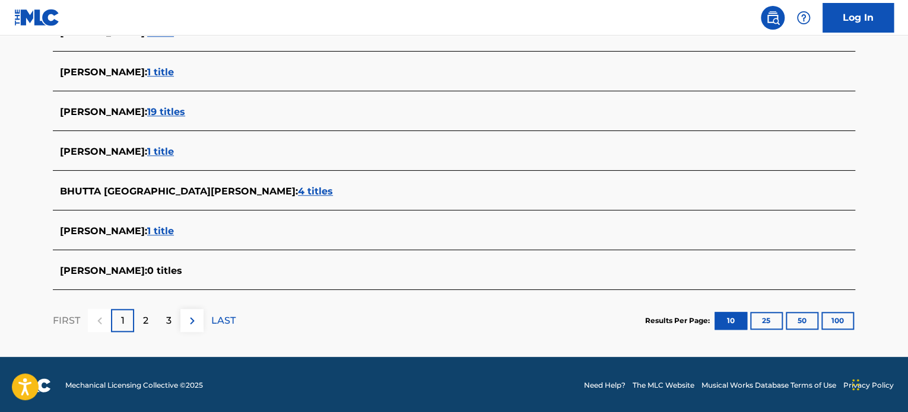
click at [97, 269] on span "[PERSON_NAME] :" at bounding box center [103, 270] width 87 height 11
click at [150, 323] on div "2" at bounding box center [145, 320] width 23 height 23
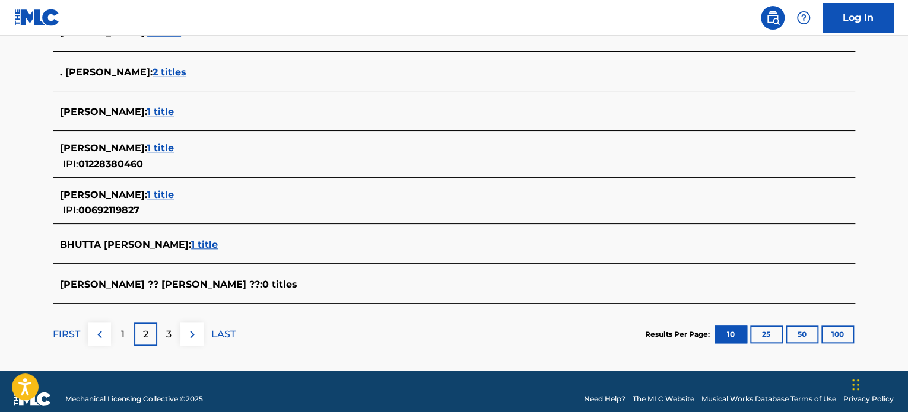
scroll to position [489, 0]
